Goal: Information Seeking & Learning: Learn about a topic

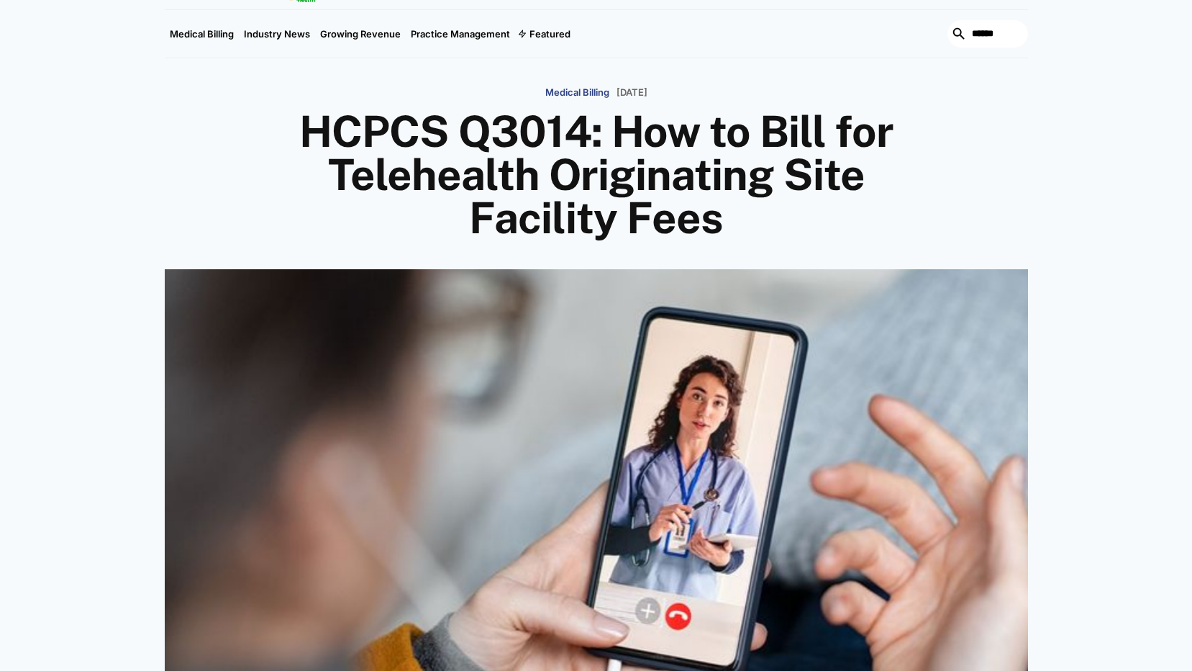
scroll to position [216, 0]
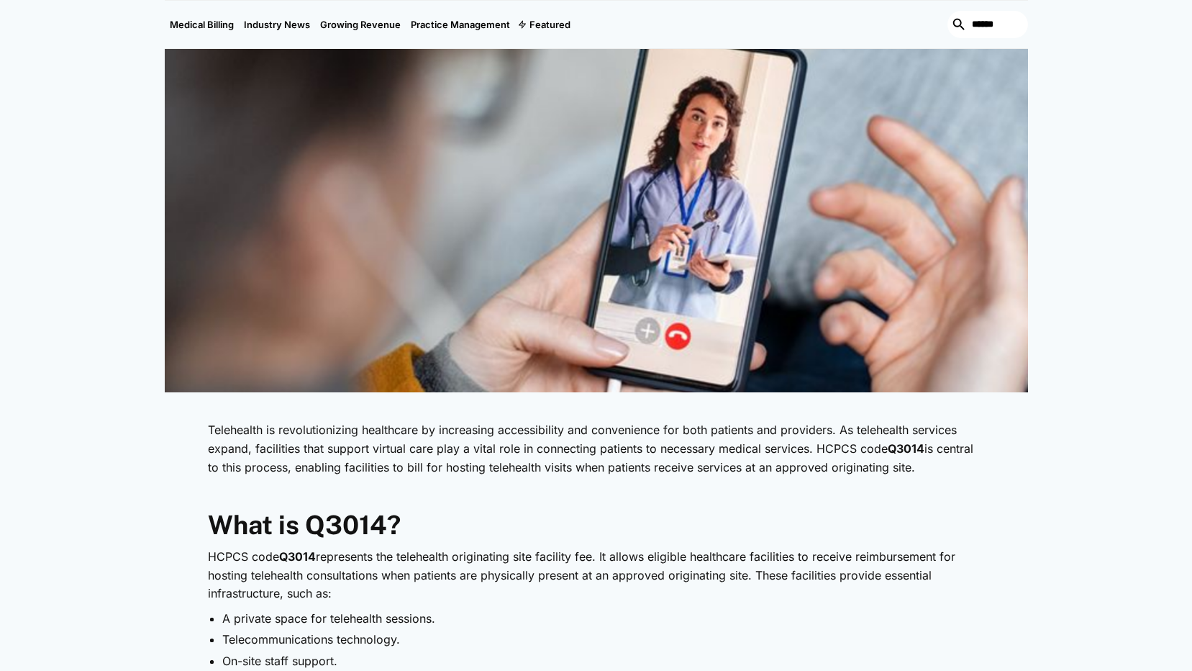
scroll to position [576, 0]
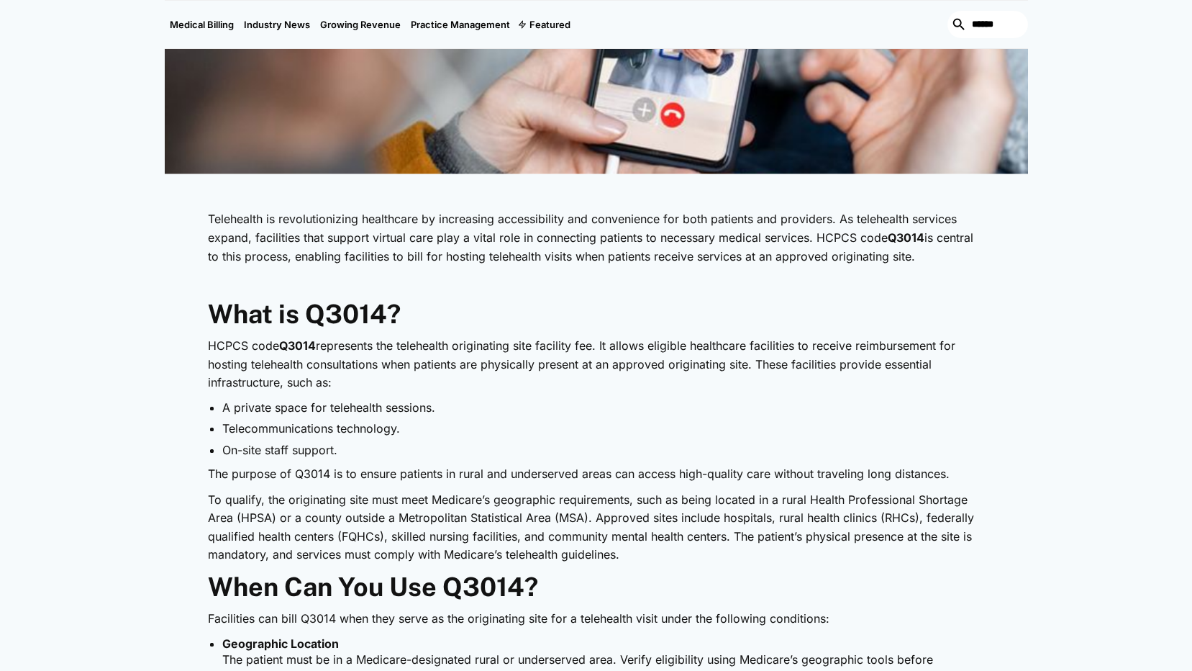
click at [748, 363] on p "HCPCS code Q3014 represents the telehealth originating site facility fee. It al…" at bounding box center [596, 364] width 777 height 55
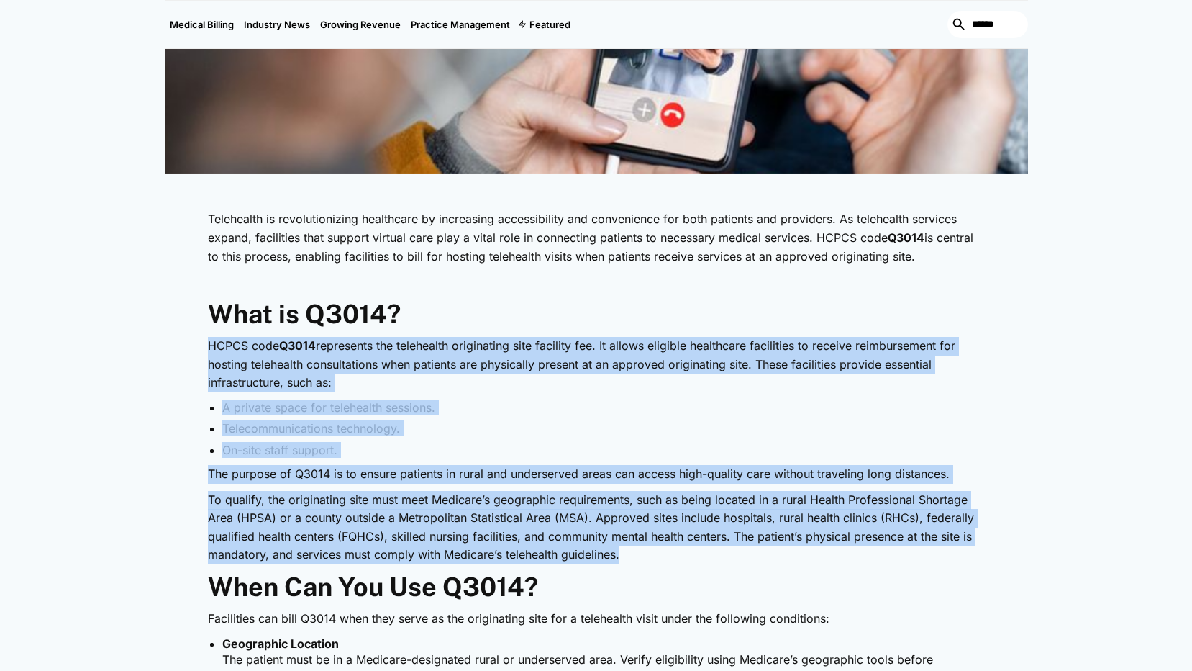
drag, startPoint x: 207, startPoint y: 345, endPoint x: 640, endPoint y: 558, distance: 482.4
drag, startPoint x: 186, startPoint y: 348, endPoint x: 191, endPoint y: 321, distance: 27.1
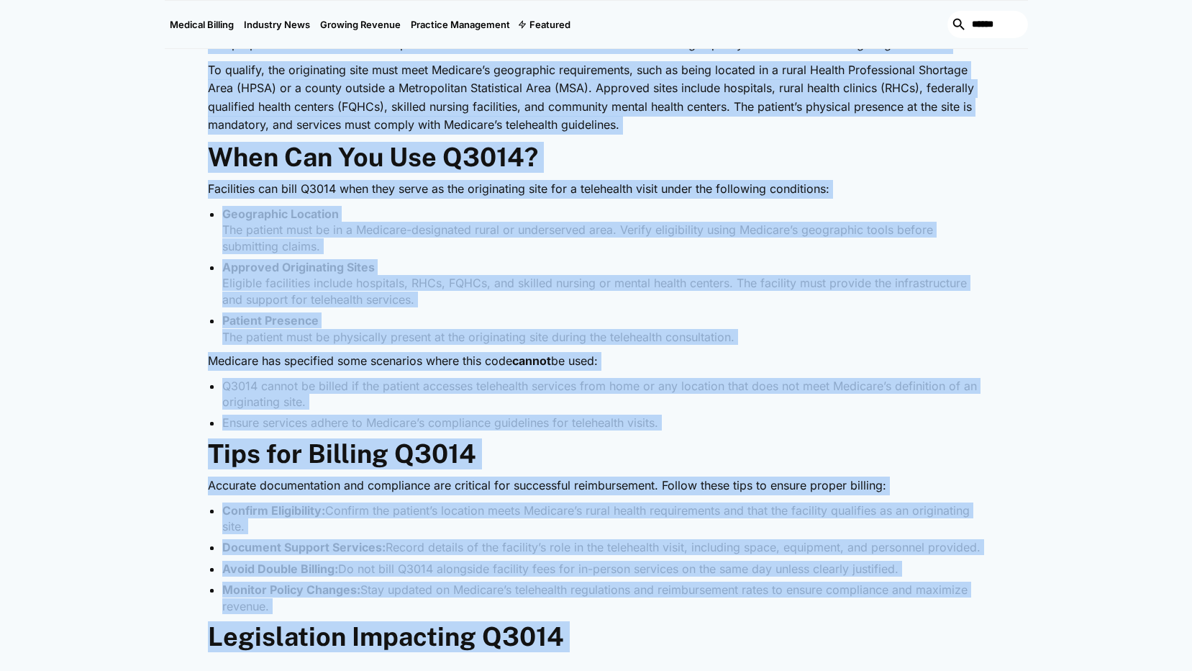
scroll to position [1053, 0]
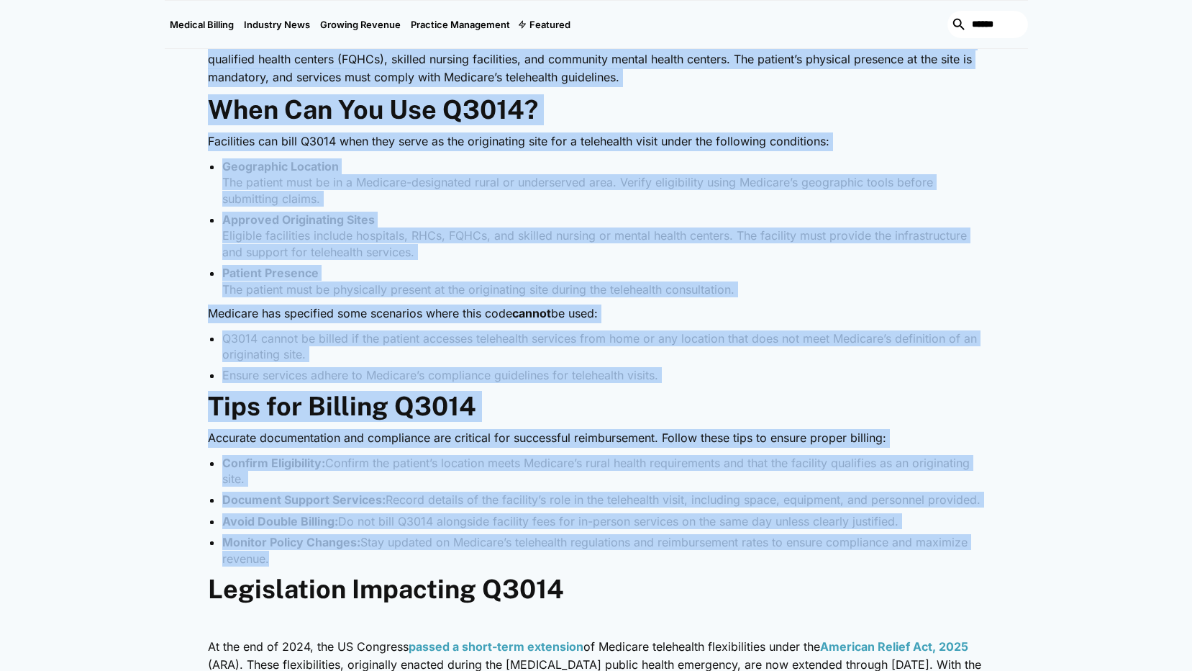
drag, startPoint x: 209, startPoint y: 309, endPoint x: 327, endPoint y: 556, distance: 273.6
click at [327, 556] on div "Telehealth is revolutionizing healthcare by increasing accessibility and conven…" at bounding box center [596, 435] width 777 height 1418
drag, startPoint x: 327, startPoint y: 556, endPoint x: 377, endPoint y: 277, distance: 283.0
copy div "What is Q3014? HCPCS code Q3014 represents the telehealth originating site faci…"
click at [119, 294] on div "Medical Billing January 24, 2025 HCPCS Q3014: How to Bill for Telehealth Origin…" at bounding box center [596, 132] width 1192 height 2082
